Goal: Find specific page/section: Find specific page/section

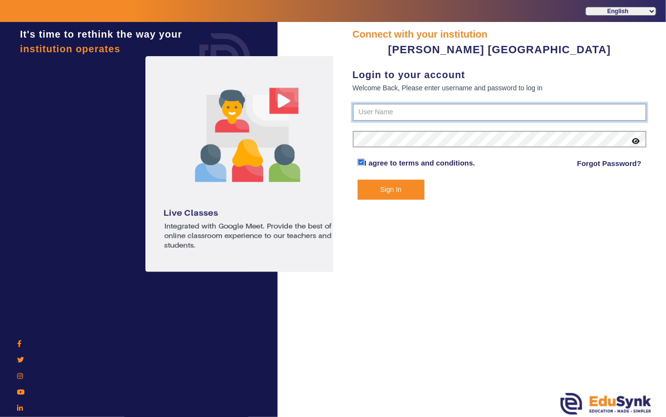
type input "7685859009"
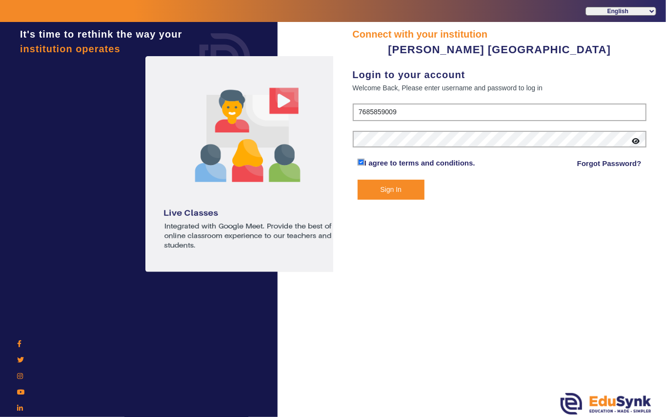
click at [387, 190] on button "Sign In" at bounding box center [391, 190] width 67 height 20
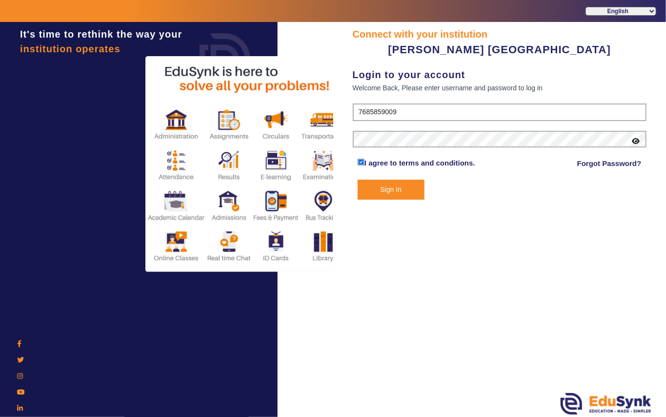
click at [389, 186] on button "Sign In" at bounding box center [391, 190] width 67 height 20
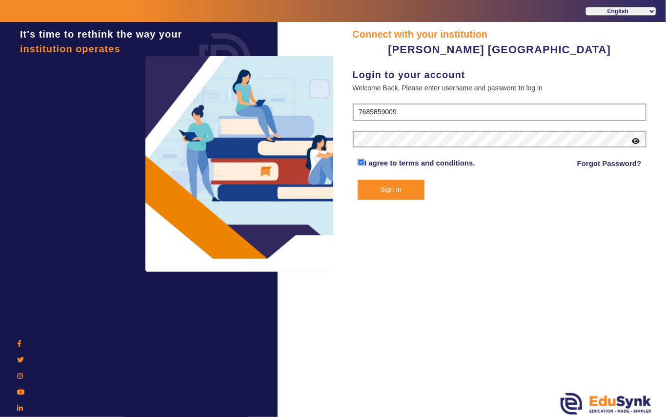
click at [391, 190] on button "Sign In" at bounding box center [391, 190] width 67 height 20
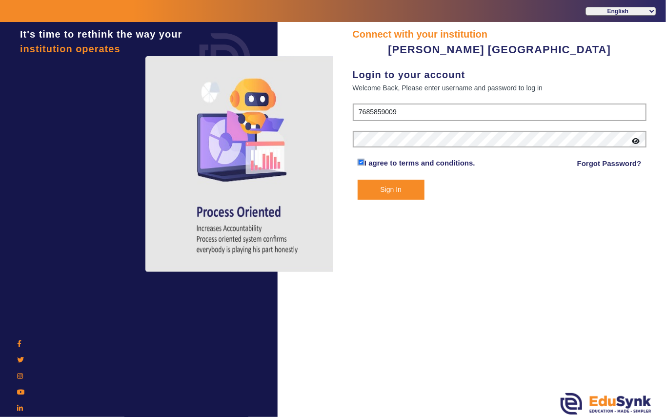
click at [389, 188] on button "Sign In" at bounding box center [391, 190] width 67 height 20
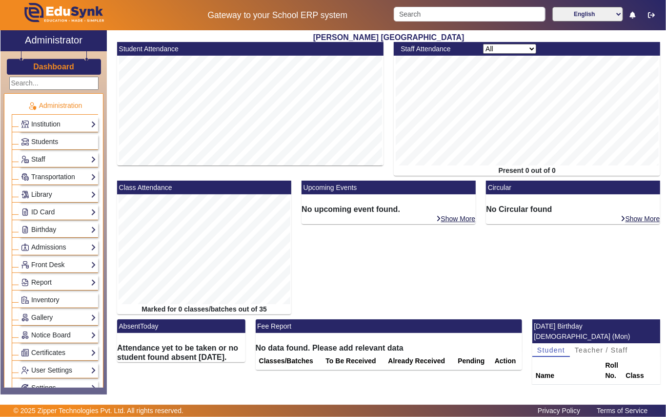
click at [255, 36] on h2 "[PERSON_NAME] [GEOGRAPHIC_DATA]" at bounding box center [388, 37] width 553 height 9
click at [45, 142] on span "Students" at bounding box center [44, 142] width 27 height 8
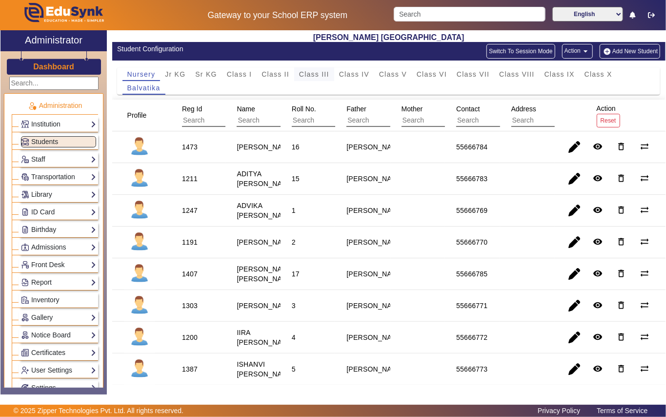
click at [317, 75] on span "Class III" at bounding box center [314, 74] width 30 height 7
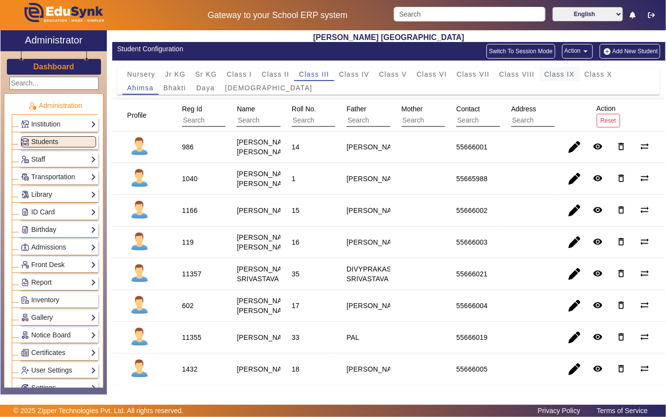
click at [572, 74] on span "Class IX" at bounding box center [560, 74] width 30 height 7
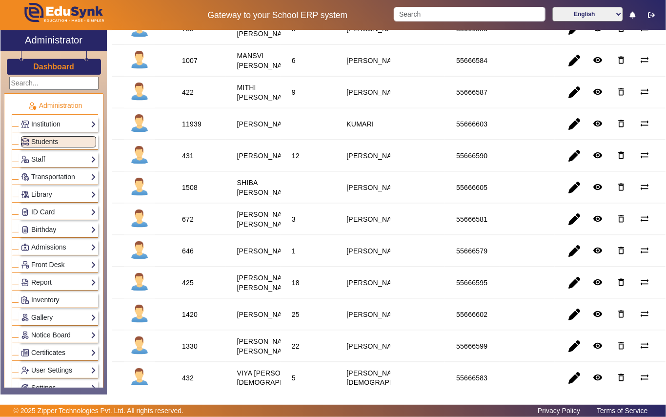
scroll to position [650, 0]
